Goal: Information Seeking & Learning: Learn about a topic

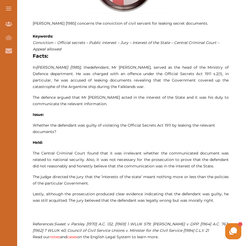
scroll to position [295, 0]
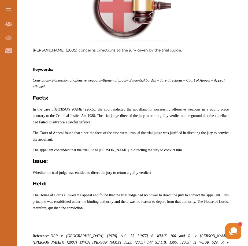
scroll to position [268, 0]
